Goal: Book appointment/travel/reservation

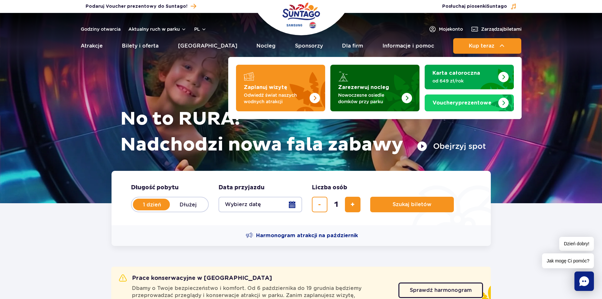
click at [378, 98] on p "Nowoczesne osiedle domków przy parku" at bounding box center [369, 98] width 63 height 13
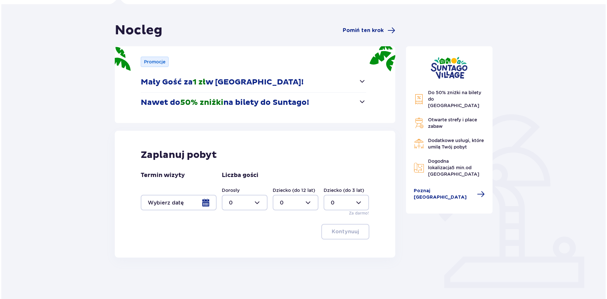
scroll to position [47, 0]
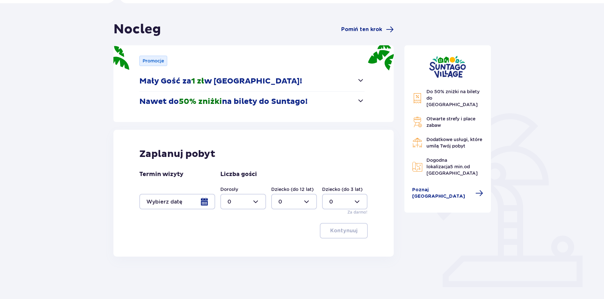
click at [207, 200] on div at bounding box center [177, 202] width 76 height 16
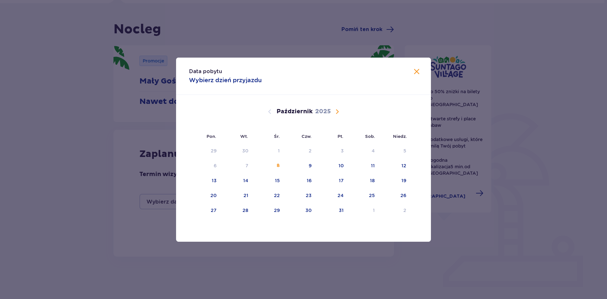
click at [340, 117] on div "[DATE]" at bounding box center [303, 119] width 214 height 49
click at [337, 112] on span "Następny miesiąc" at bounding box center [337, 112] width 8 height 8
drag, startPoint x: 335, startPoint y: 167, endPoint x: 376, endPoint y: 170, distance: 41.6
click at [335, 167] on div "12" at bounding box center [331, 166] width 31 height 14
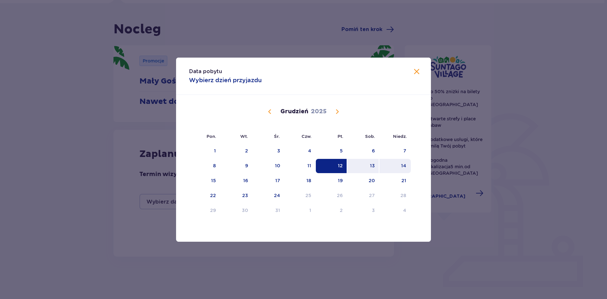
click at [400, 169] on div "14" at bounding box center [394, 166] width 31 height 14
type input "[DATE] - [DATE]"
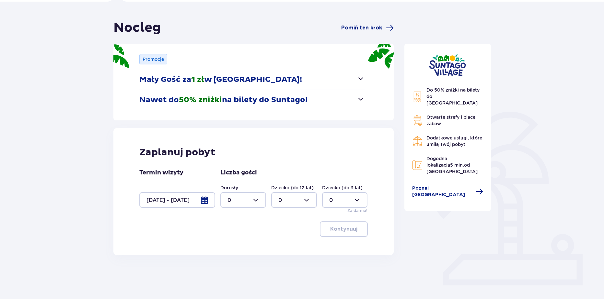
scroll to position [49, 0]
click at [250, 202] on div at bounding box center [243, 200] width 46 height 16
click at [239, 259] on span "3" at bounding box center [243, 261] width 44 height 14
type input "3"
click at [304, 202] on div at bounding box center [294, 200] width 46 height 16
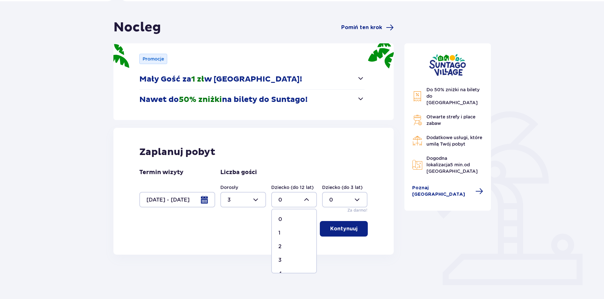
click at [284, 248] on div "2" at bounding box center [293, 246] width 31 height 7
type input "2"
click at [340, 232] on p "Kontynuuj" at bounding box center [343, 229] width 27 height 7
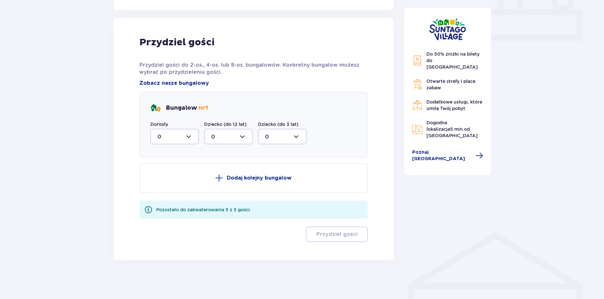
click at [180, 142] on div at bounding box center [174, 137] width 49 height 16
click at [161, 199] on div "3" at bounding box center [174, 197] width 34 height 7
type input "3"
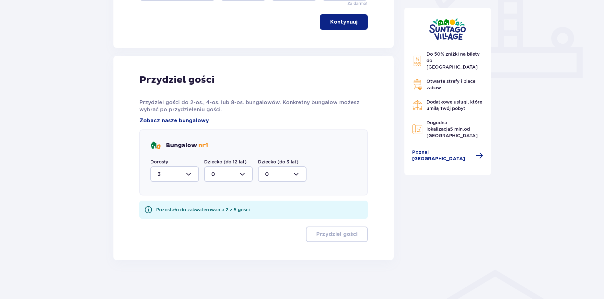
click at [233, 173] on div at bounding box center [228, 175] width 49 height 16
click at [221, 222] on div "2" at bounding box center [228, 221] width 34 height 7
type input "2"
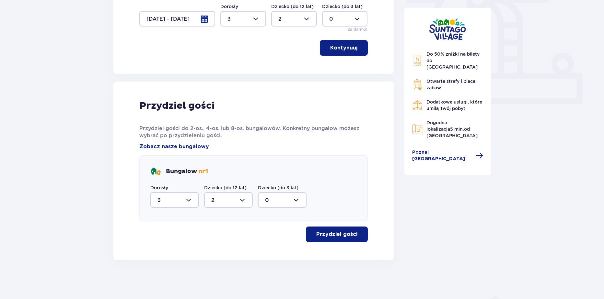
click at [353, 235] on button "Przydziel gości" at bounding box center [337, 235] width 62 height 16
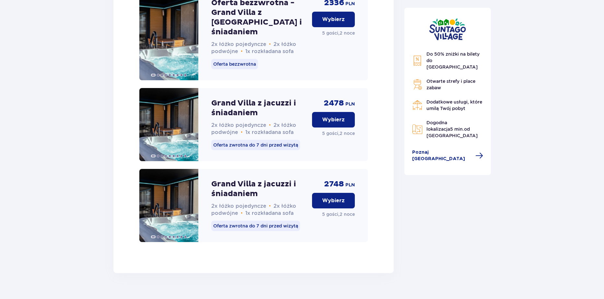
scroll to position [0, 0]
